Goal: Check status: Check status

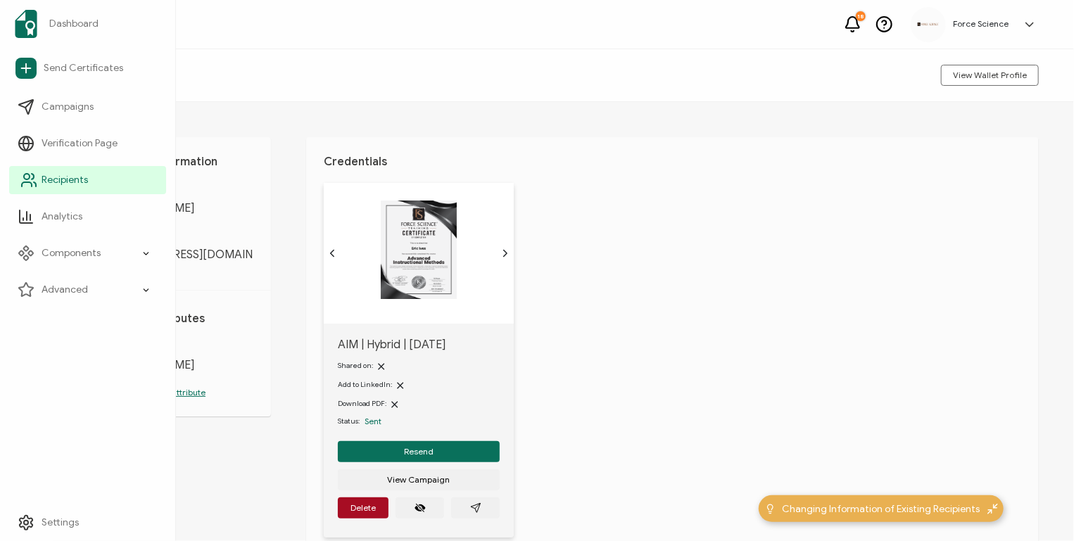
click at [63, 181] on span "Recipients" at bounding box center [65, 180] width 46 height 14
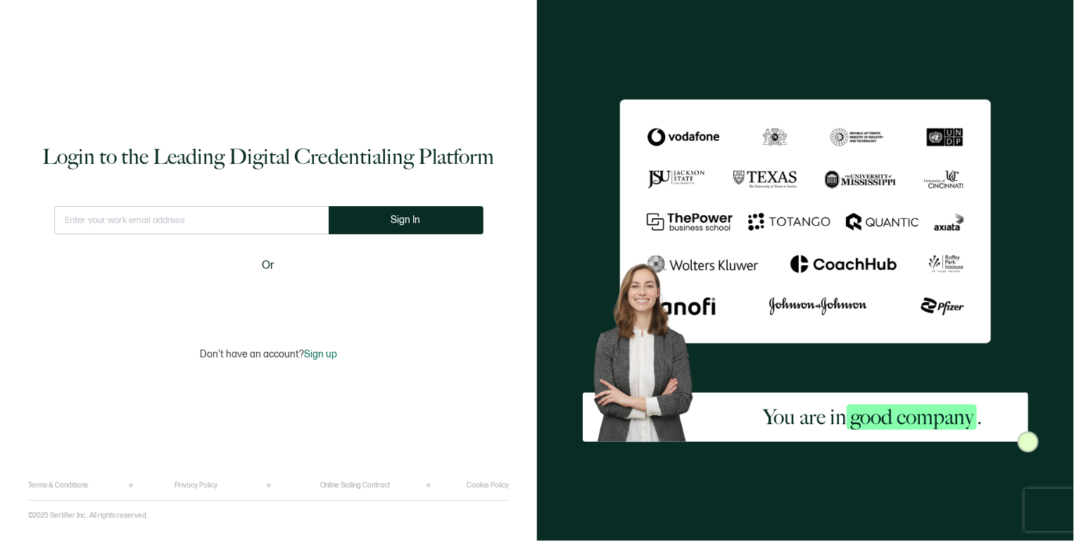
click at [282, 208] on input "text" at bounding box center [191, 220] width 275 height 28
type input "[PERSON_NAME][EMAIL_ADDRESS][PERSON_NAME][DOMAIN_NAME]"
click at [433, 220] on button "Sign In" at bounding box center [406, 220] width 155 height 28
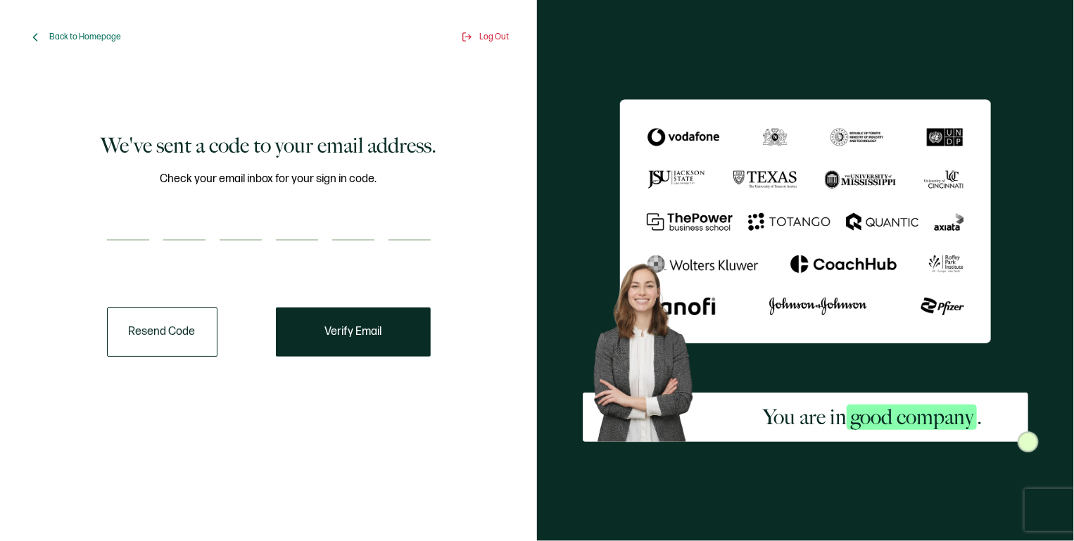
click at [142, 239] on input "number" at bounding box center [128, 227] width 42 height 28
type input "8"
type input "2"
type input "5"
type input "3"
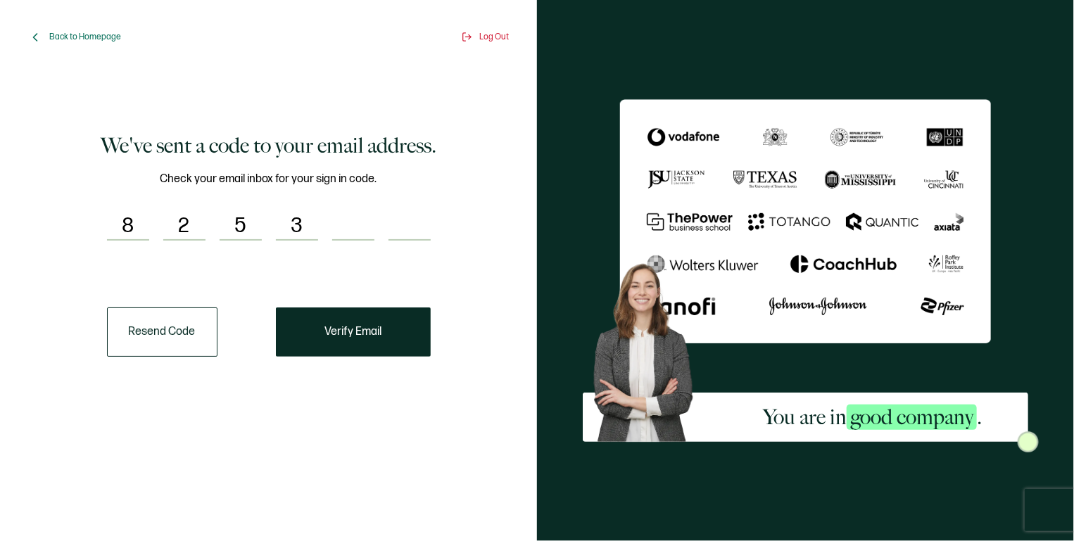
type input "6"
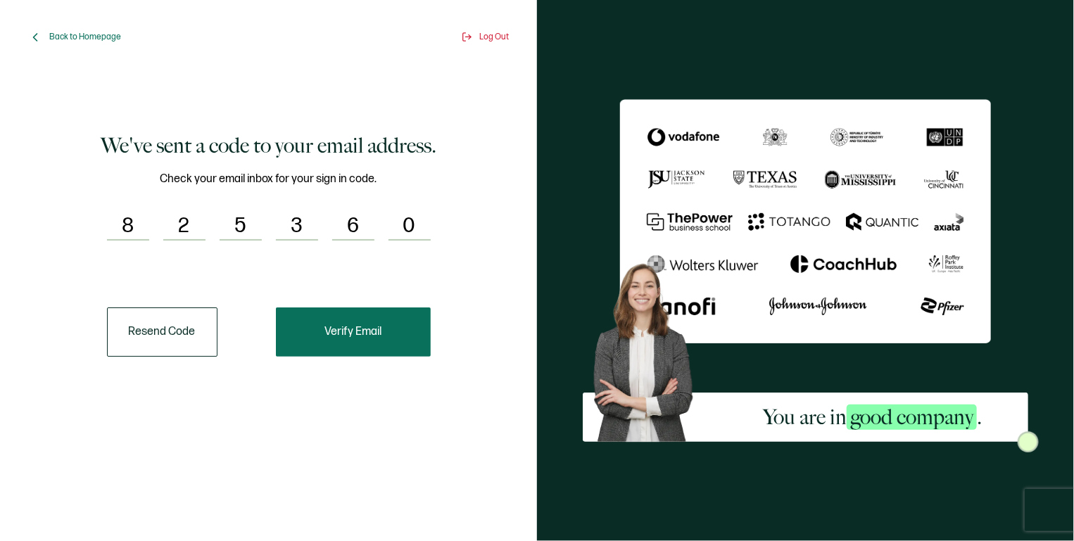
type input "0"
click at [347, 327] on span "Verify Email" at bounding box center [352, 332] width 57 height 11
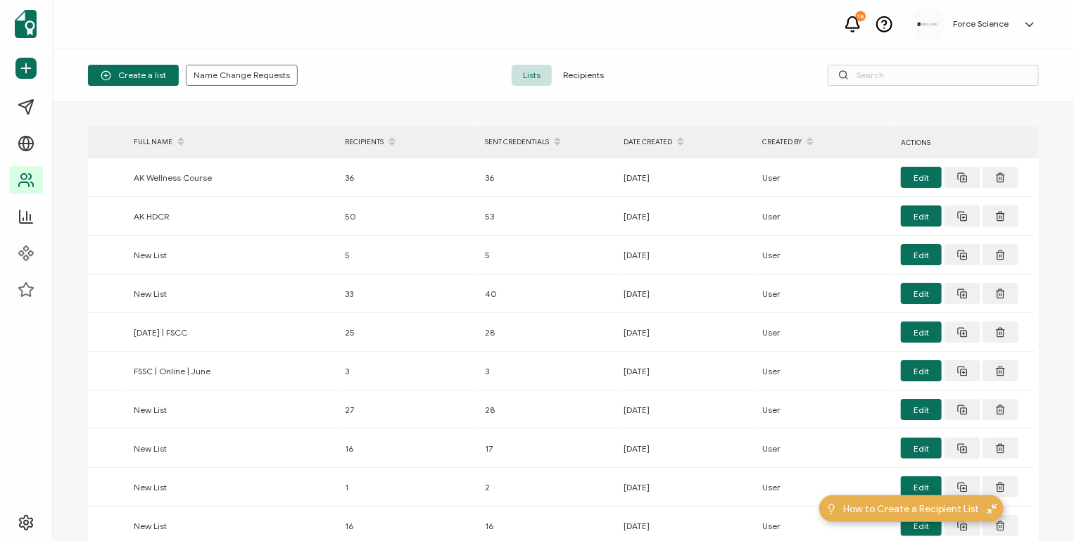
click at [590, 73] on span "Recipients" at bounding box center [583, 75] width 63 height 21
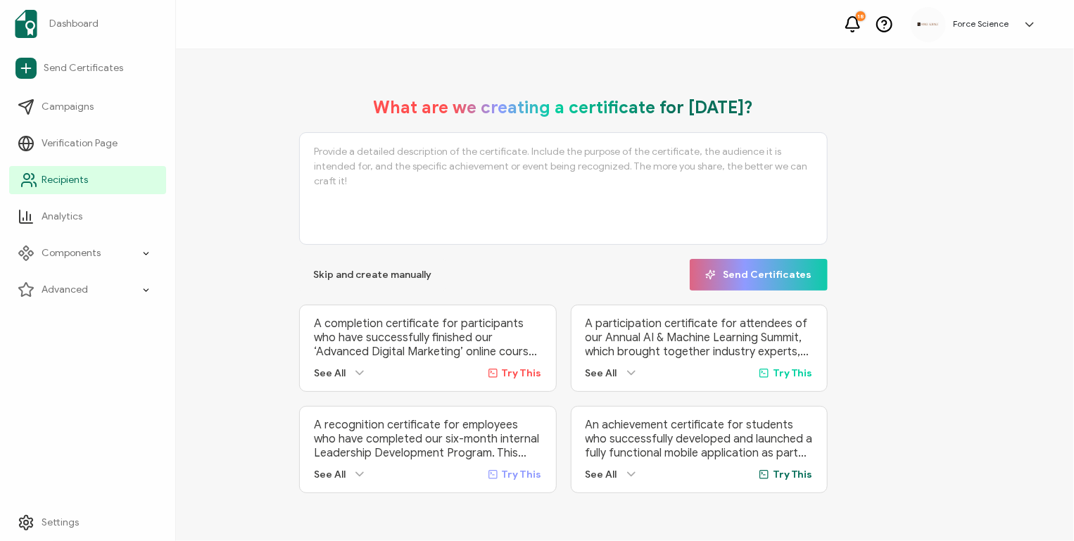
click at [89, 182] on link "Recipients" at bounding box center [87, 180] width 157 height 28
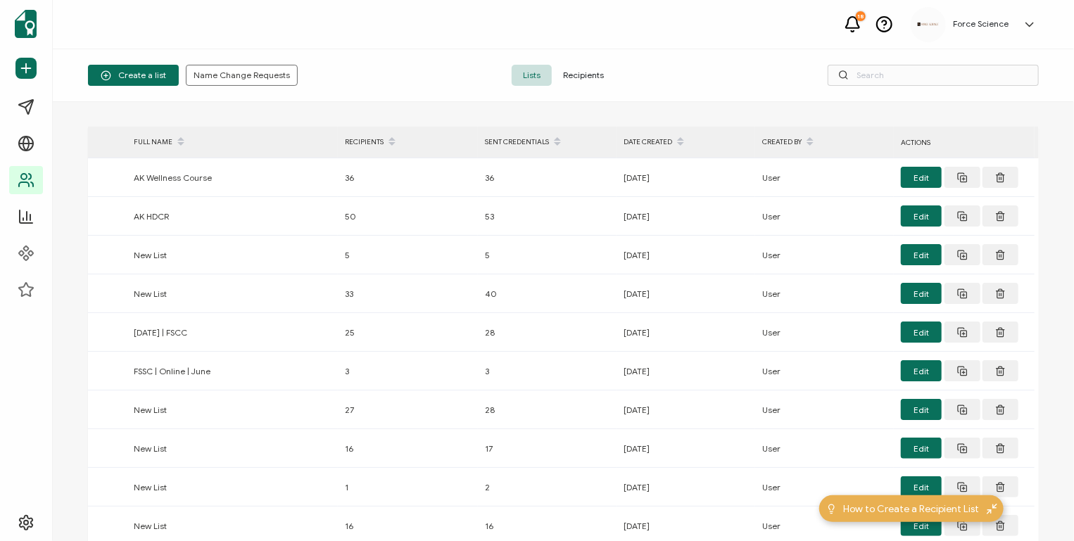
click at [554, 74] on span "Recipients" at bounding box center [583, 75] width 63 height 21
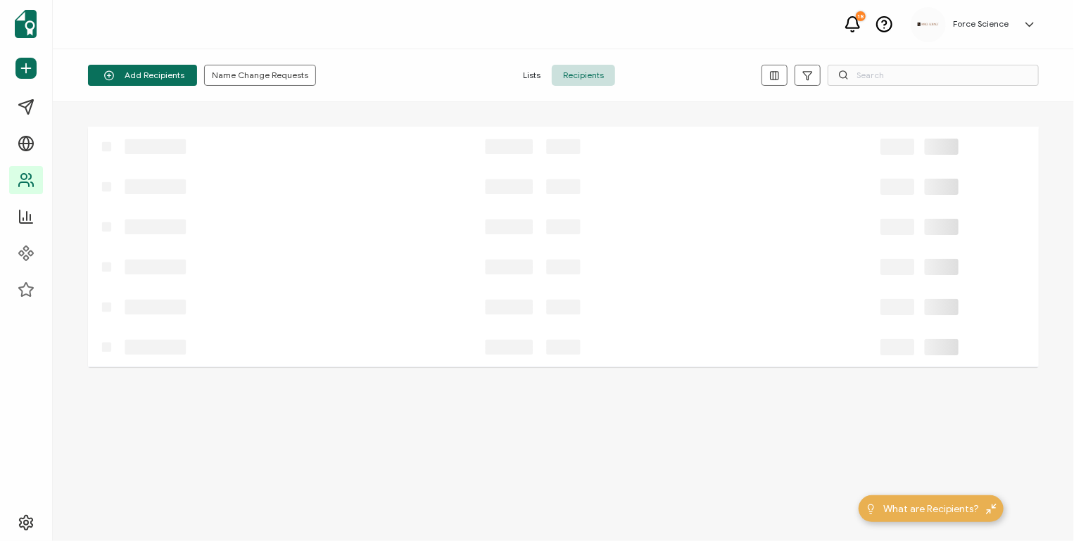
click at [600, 72] on span "Recipients" at bounding box center [583, 75] width 63 height 21
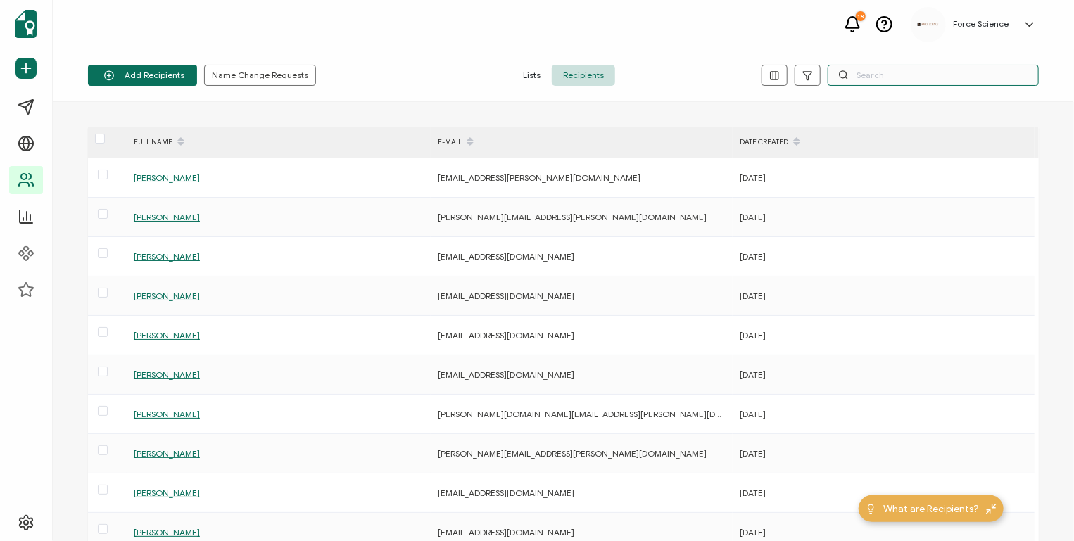
click at [880, 74] on input "text" at bounding box center [933, 75] width 211 height 21
paste input "[EMAIL_ADDRESS][PERSON_NAME][DOMAIN_NAME]"
type input "[EMAIL_ADDRESS][PERSON_NAME][DOMAIN_NAME]"
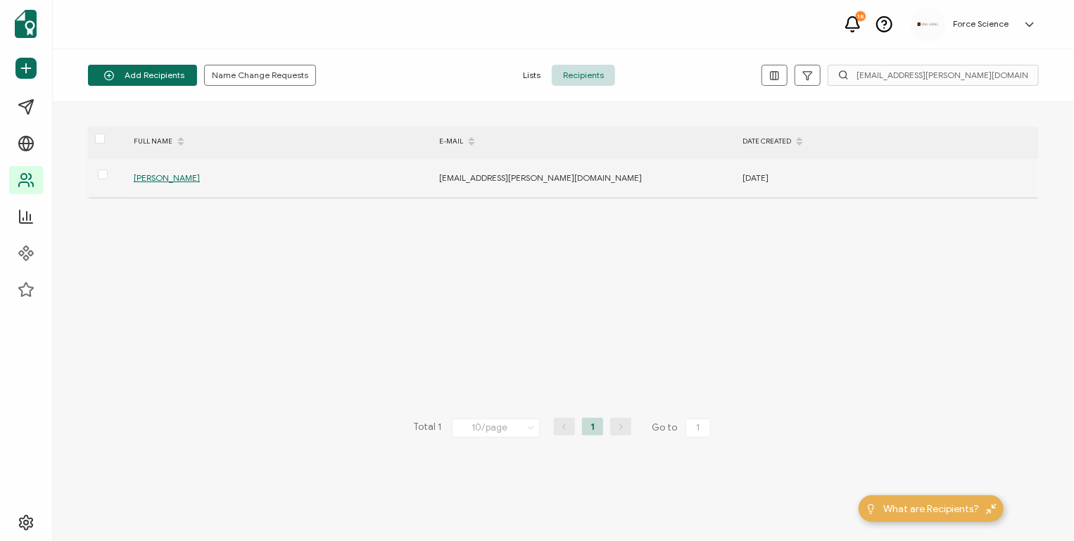
click at [159, 175] on span "[PERSON_NAME]" at bounding box center [167, 177] width 66 height 11
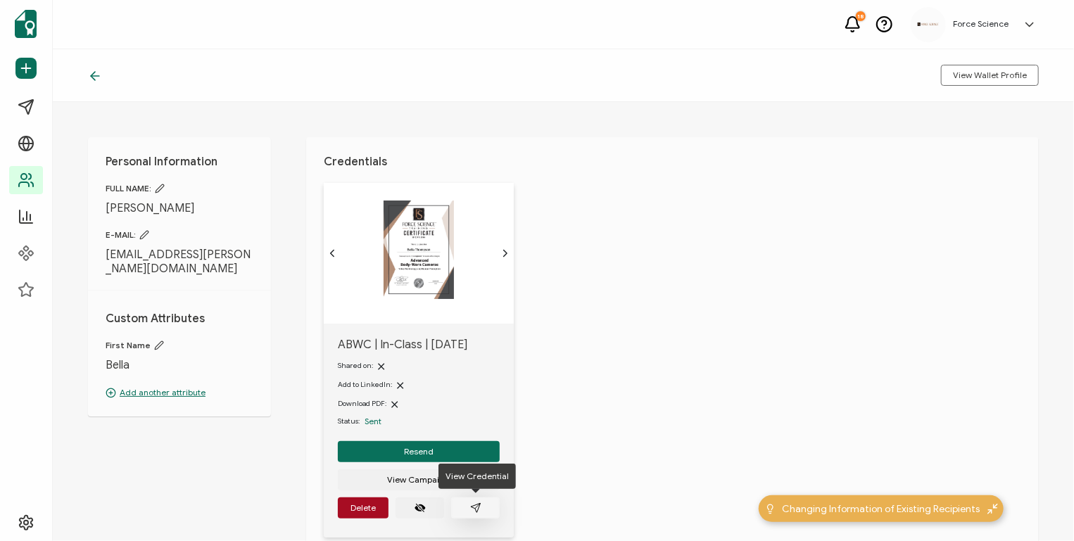
click at [472, 500] on button "button" at bounding box center [475, 508] width 49 height 21
